Goal: Navigation & Orientation: Find specific page/section

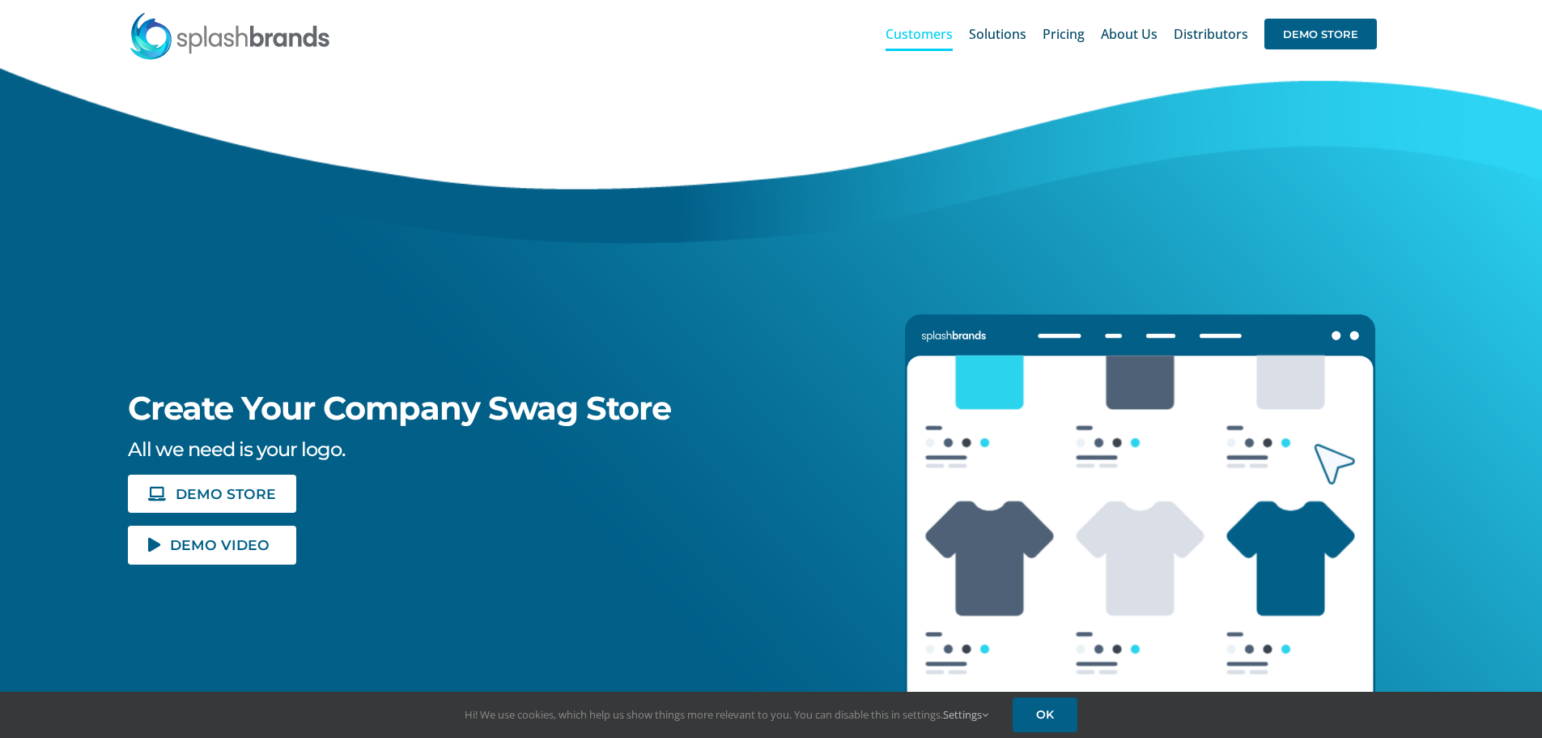
click at [938, 44] on link "Customers" at bounding box center [919, 34] width 67 height 52
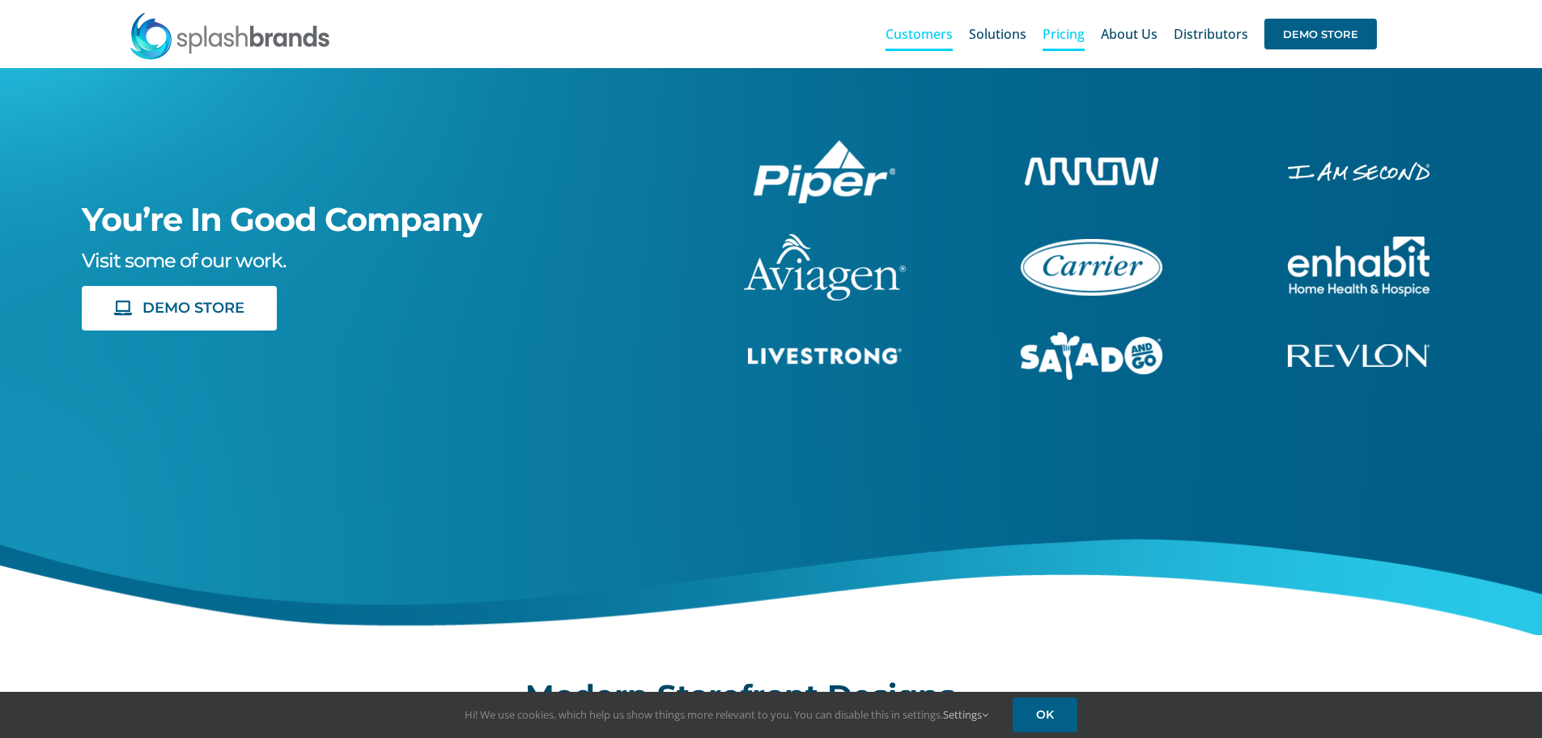
click at [1082, 34] on span "Pricing" at bounding box center [1064, 34] width 42 height 13
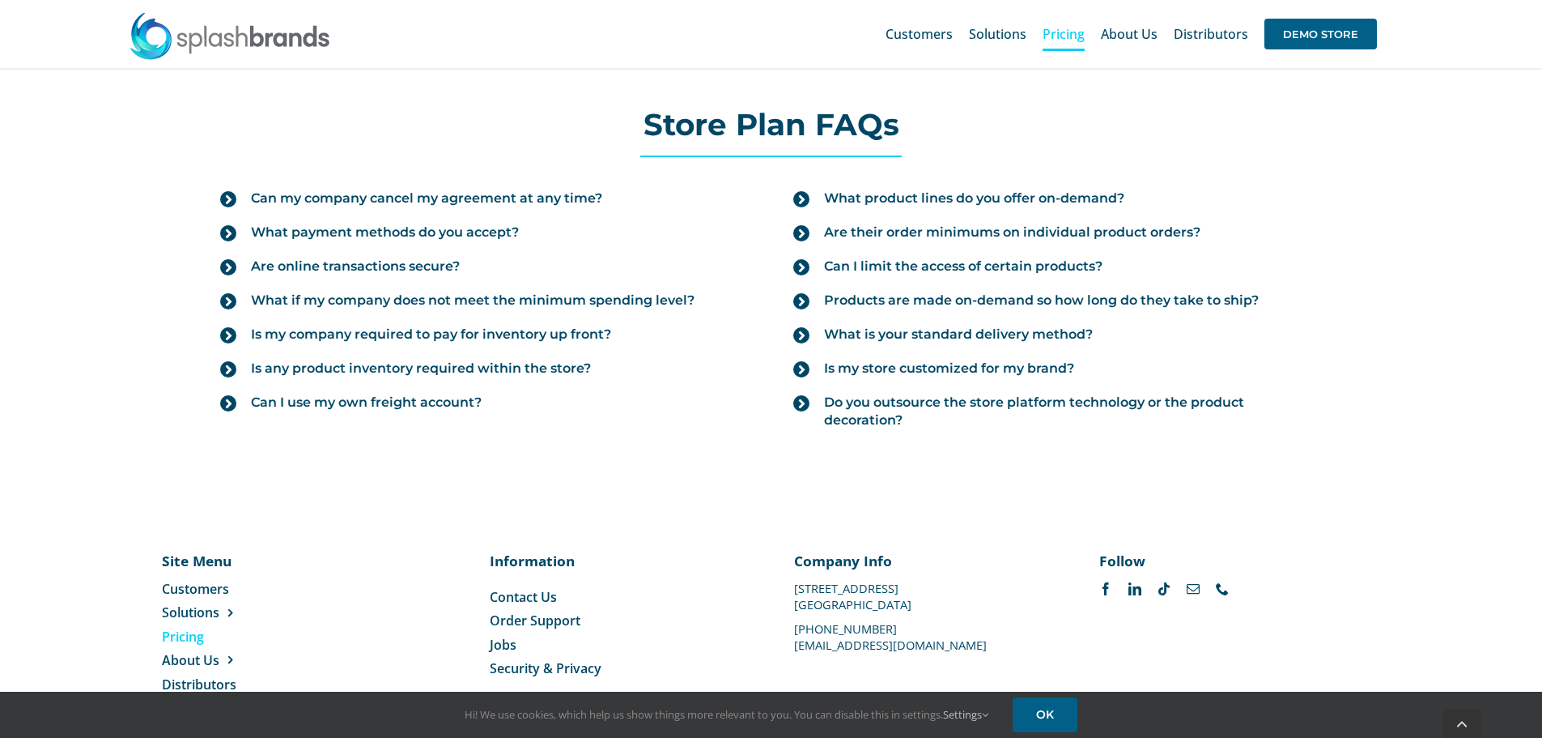
scroll to position [1825, 0]
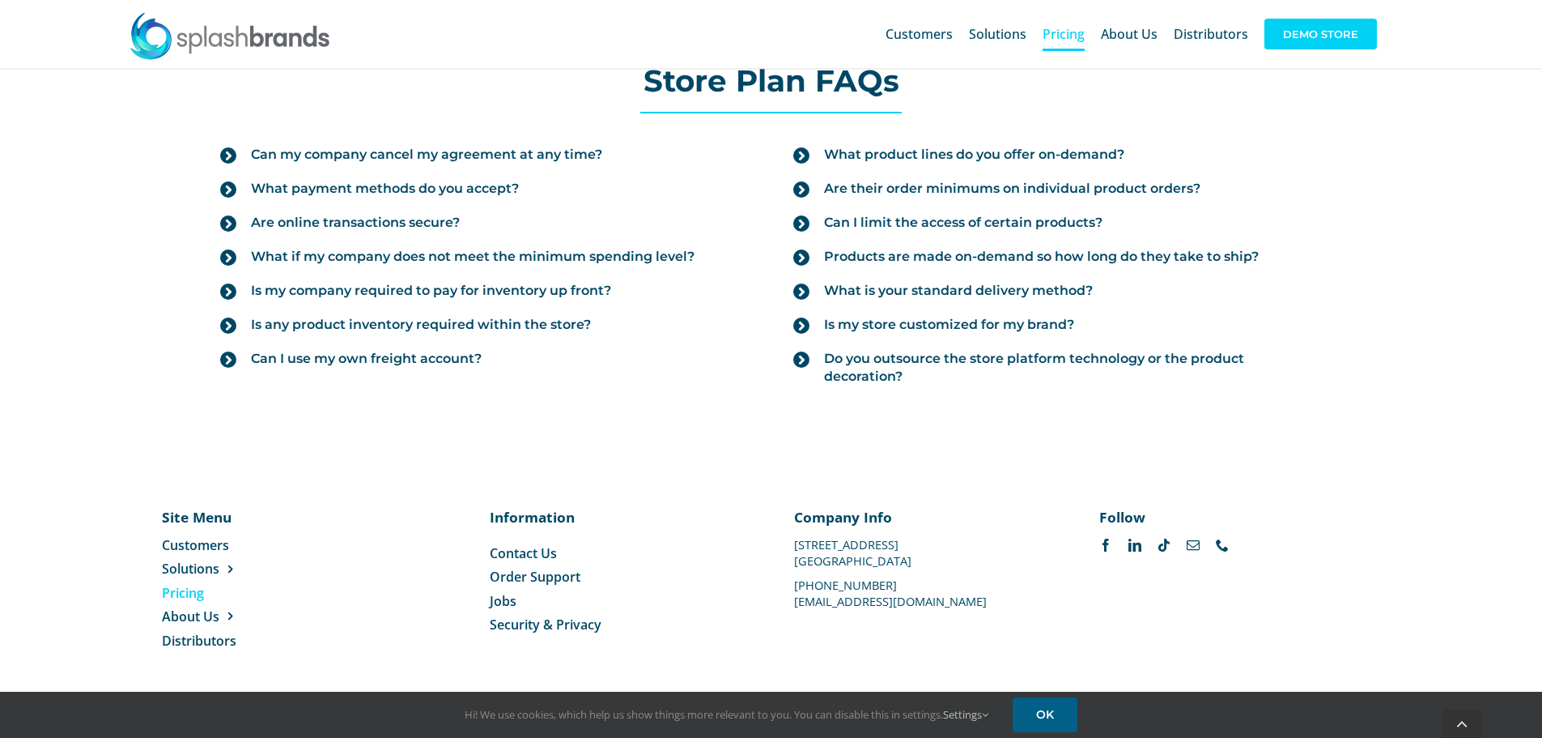
click at [1336, 36] on span "DEMO STORE" at bounding box center [1321, 34] width 113 height 31
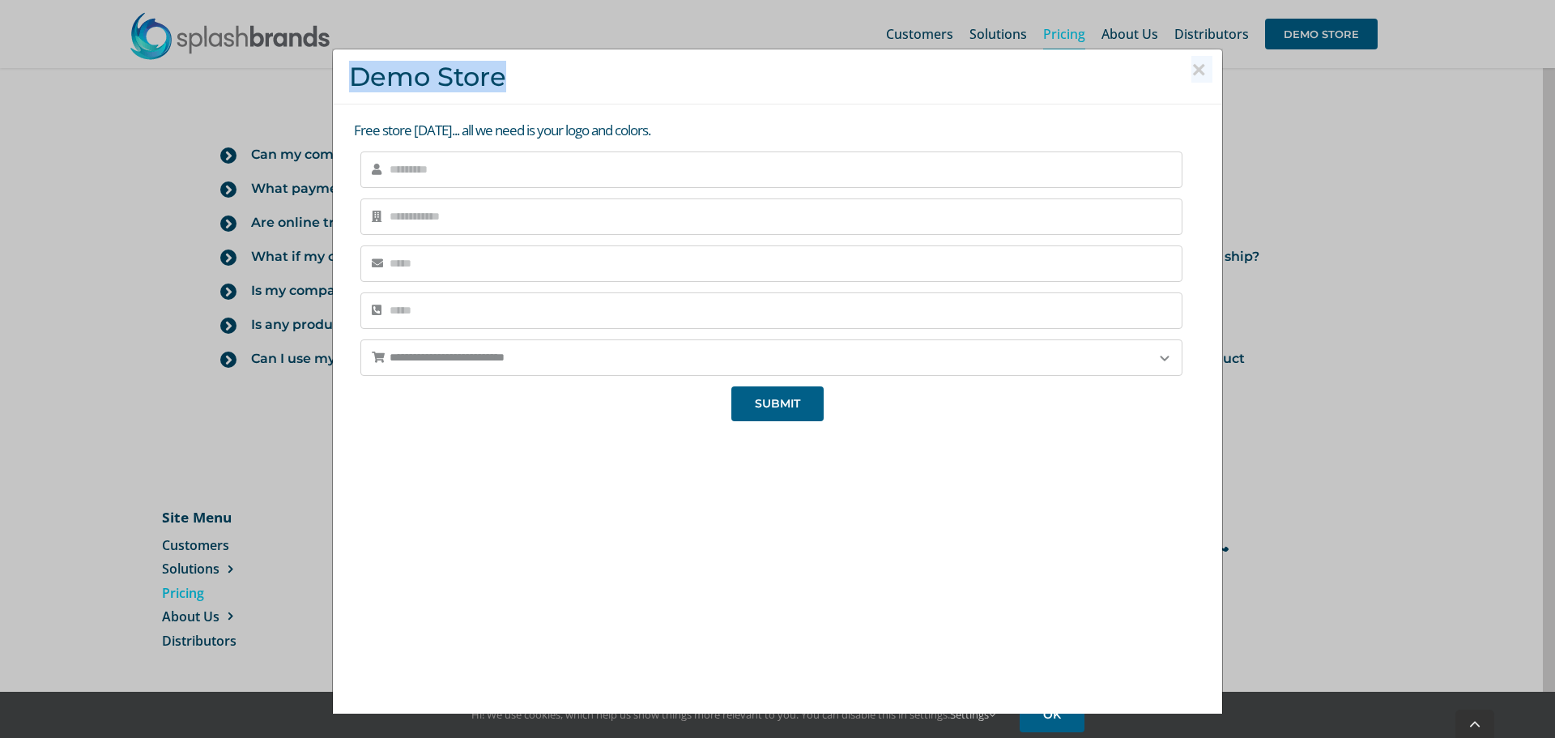
click at [1175, 70] on div "× Demo Store" at bounding box center [777, 76] width 889 height 55
click at [1191, 73] on button "×" at bounding box center [1198, 69] width 15 height 24
